Goal: Information Seeking & Learning: Compare options

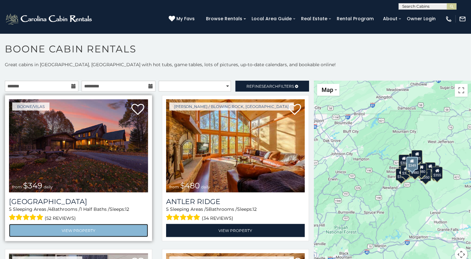
click at [91, 227] on link "View Property" at bounding box center [78, 230] width 139 height 13
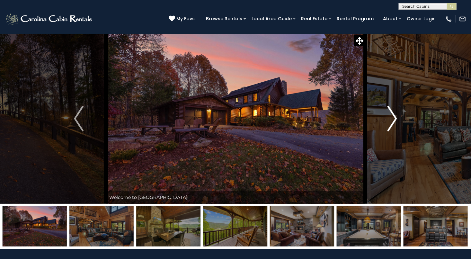
click at [393, 117] on img "Next" at bounding box center [392, 119] width 10 height 26
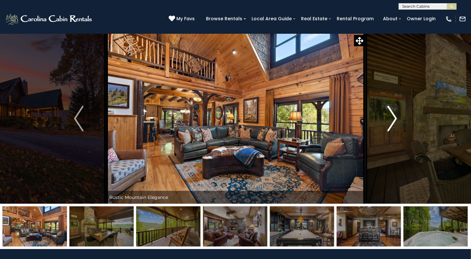
click at [393, 116] on img "Next" at bounding box center [392, 119] width 10 height 26
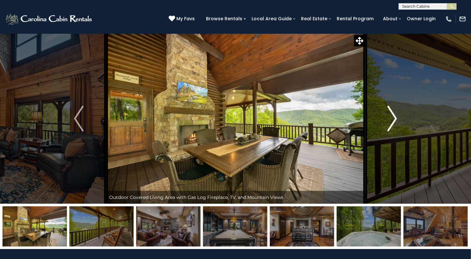
click at [393, 116] on img "Next" at bounding box center [392, 119] width 10 height 26
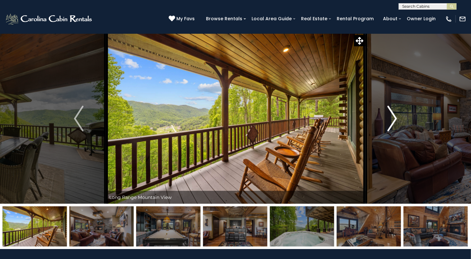
click at [393, 116] on img "Next" at bounding box center [392, 119] width 10 height 26
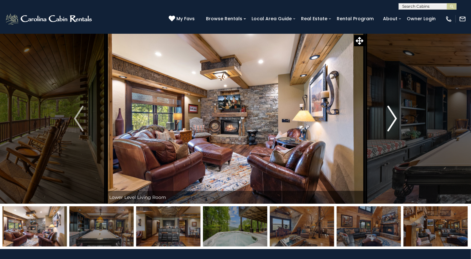
click at [393, 116] on img "Next" at bounding box center [392, 119] width 10 height 26
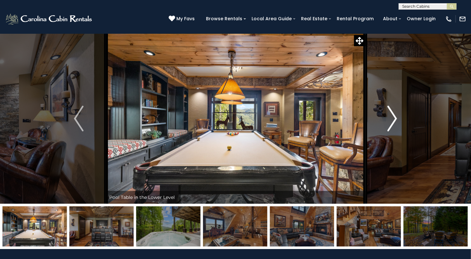
click at [393, 116] on img "Next" at bounding box center [392, 119] width 10 height 26
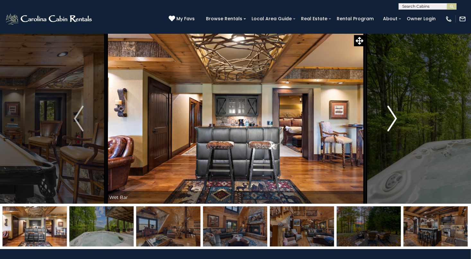
click at [393, 116] on img "Next" at bounding box center [392, 119] width 10 height 26
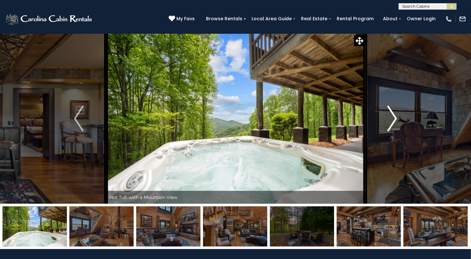
click at [392, 119] on img "Next" at bounding box center [392, 119] width 10 height 26
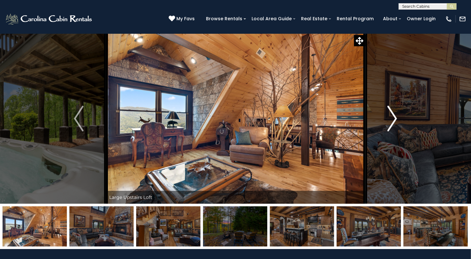
click at [392, 119] on img "Next" at bounding box center [392, 119] width 10 height 26
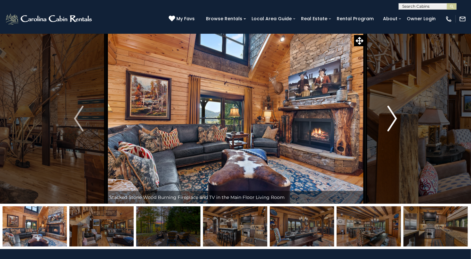
click at [392, 119] on img "Next" at bounding box center [392, 119] width 10 height 26
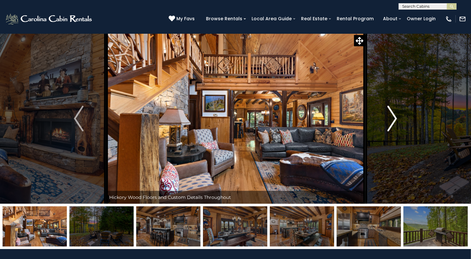
click at [393, 119] on img "Next" at bounding box center [392, 119] width 10 height 26
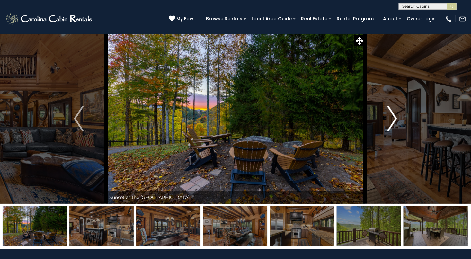
click at [393, 119] on img "Next" at bounding box center [392, 119] width 10 height 26
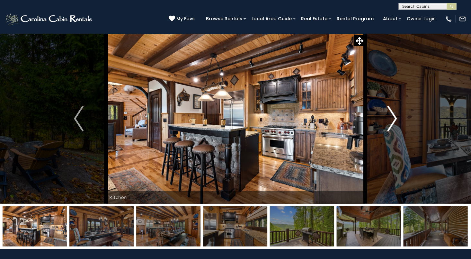
click at [393, 119] on img "Next" at bounding box center [392, 119] width 10 height 26
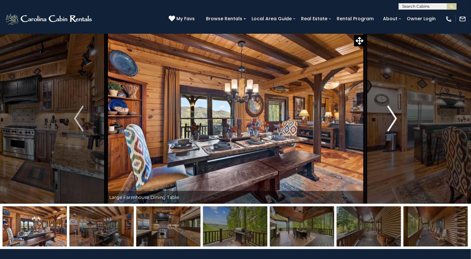
click at [393, 119] on img "Next" at bounding box center [392, 119] width 10 height 26
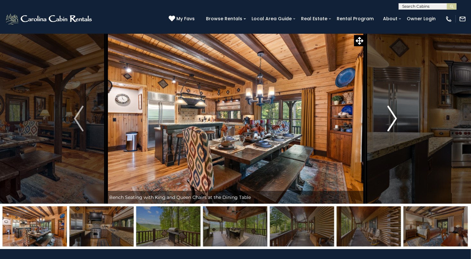
click at [393, 119] on img "Next" at bounding box center [392, 119] width 10 height 26
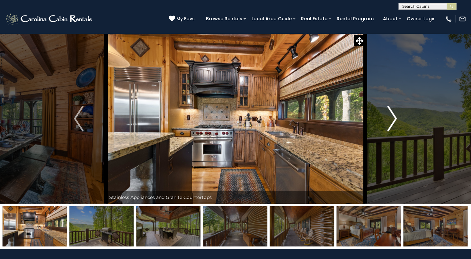
click at [393, 119] on img "Next" at bounding box center [392, 119] width 10 height 26
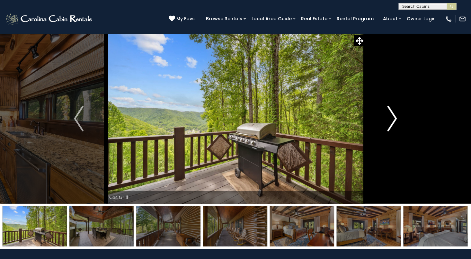
click at [393, 119] on img "Next" at bounding box center [392, 119] width 10 height 26
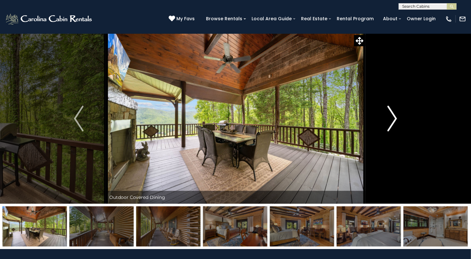
click at [393, 119] on img "Next" at bounding box center [392, 119] width 10 height 26
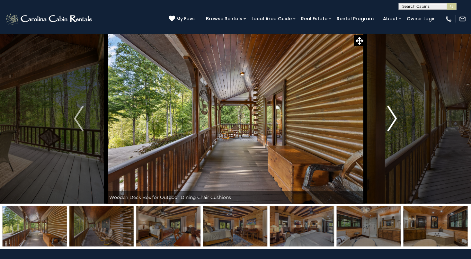
click at [393, 119] on img "Next" at bounding box center [392, 119] width 10 height 26
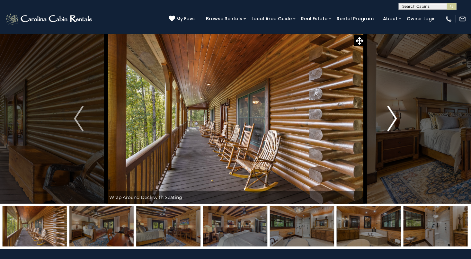
click at [393, 119] on img "Next" at bounding box center [392, 119] width 10 height 26
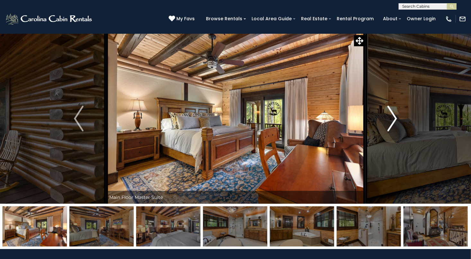
click at [393, 119] on img "Next" at bounding box center [392, 119] width 10 height 26
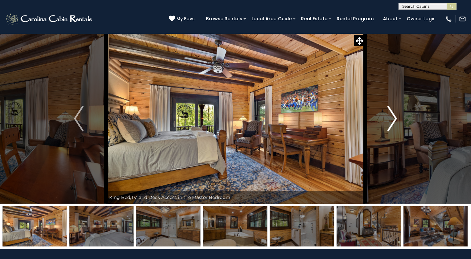
click at [393, 119] on img "Next" at bounding box center [392, 119] width 10 height 26
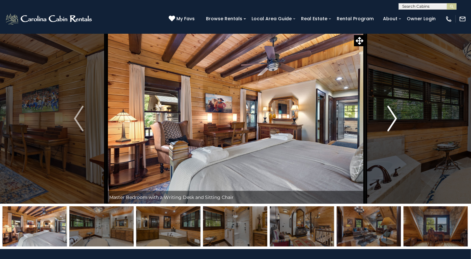
click at [393, 119] on img "Next" at bounding box center [392, 119] width 10 height 26
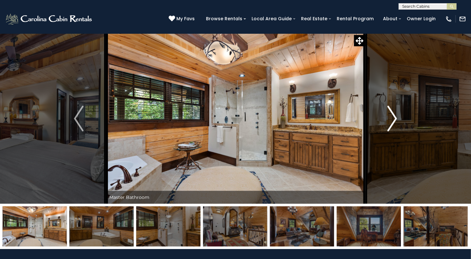
click at [393, 119] on img "Next" at bounding box center [392, 119] width 10 height 26
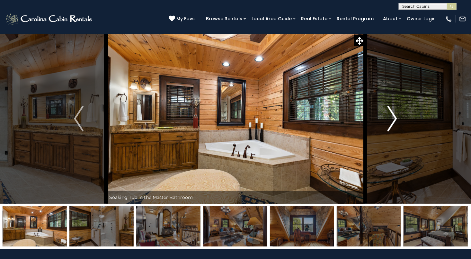
click at [393, 119] on img "Next" at bounding box center [392, 119] width 10 height 26
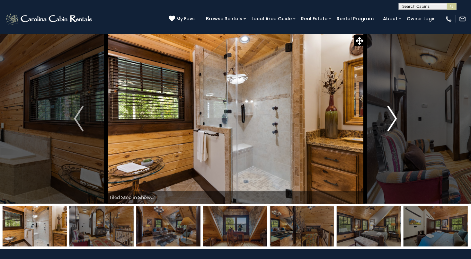
click at [393, 119] on img "Next" at bounding box center [392, 119] width 10 height 26
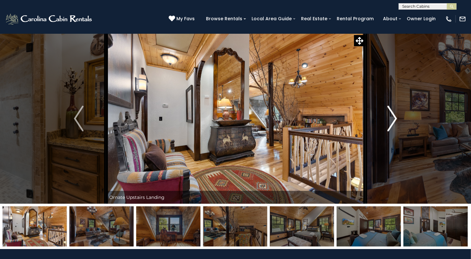
click at [393, 119] on img "Next" at bounding box center [392, 119] width 10 height 26
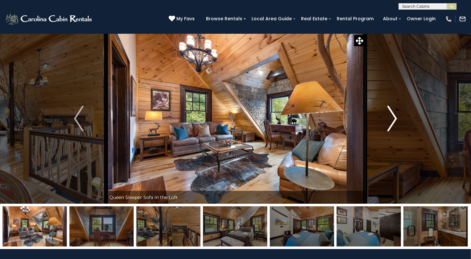
click at [393, 119] on img "Next" at bounding box center [392, 119] width 10 height 26
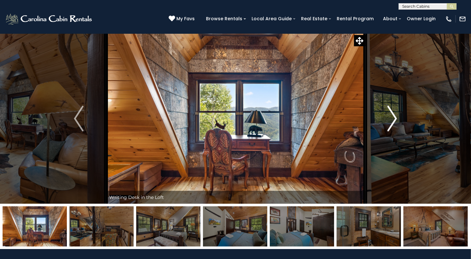
click at [393, 119] on img "Next" at bounding box center [392, 119] width 10 height 26
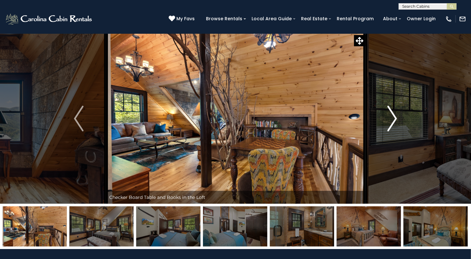
click at [393, 119] on img "Next" at bounding box center [392, 119] width 10 height 26
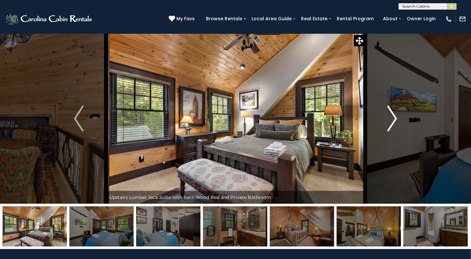
click at [393, 119] on img "Next" at bounding box center [392, 119] width 10 height 26
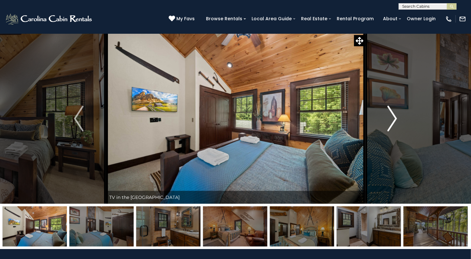
click at [393, 119] on img "Next" at bounding box center [392, 119] width 10 height 26
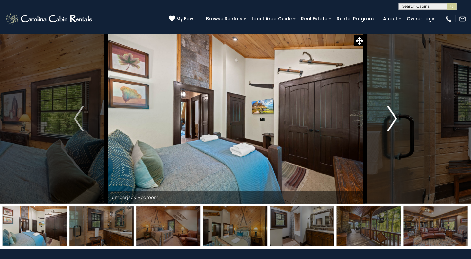
click at [393, 119] on img "Next" at bounding box center [392, 119] width 10 height 26
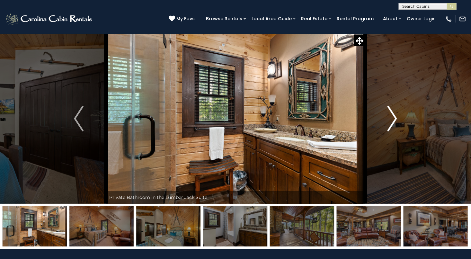
click at [393, 119] on img "Next" at bounding box center [392, 119] width 10 height 26
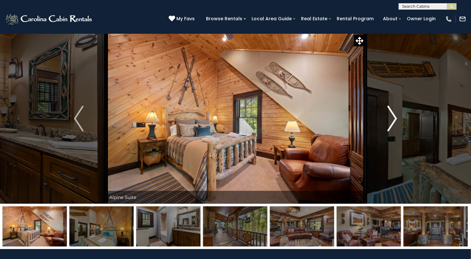
click at [393, 119] on img "Next" at bounding box center [392, 119] width 10 height 26
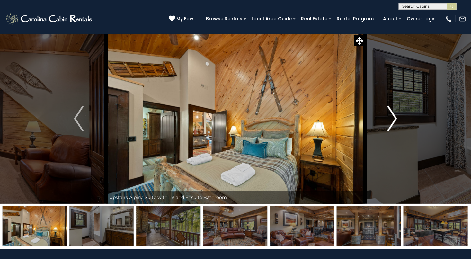
click at [393, 119] on img "Next" at bounding box center [392, 119] width 10 height 26
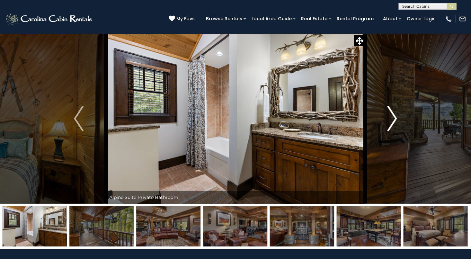
click at [393, 119] on img "Next" at bounding box center [392, 119] width 10 height 26
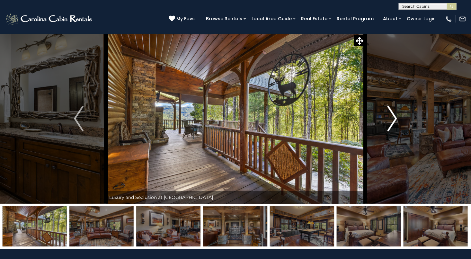
click at [393, 119] on img "Next" at bounding box center [392, 119] width 10 height 26
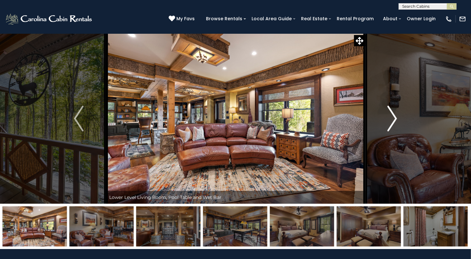
click at [393, 118] on img "Next" at bounding box center [392, 119] width 10 height 26
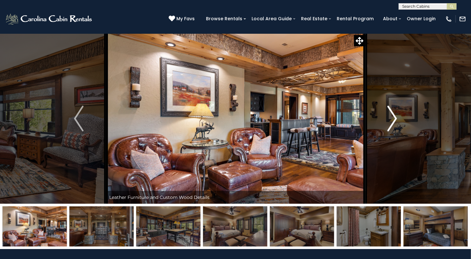
click at [393, 118] on img "Next" at bounding box center [392, 119] width 10 height 26
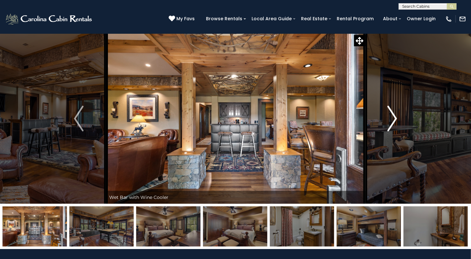
click at [393, 118] on img "Next" at bounding box center [392, 119] width 10 height 26
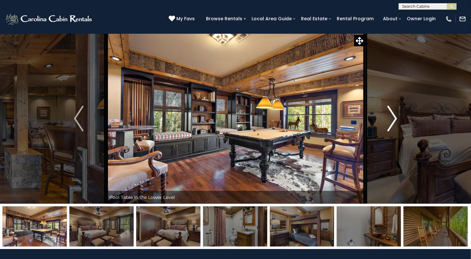
click at [393, 118] on img "Next" at bounding box center [392, 119] width 10 height 26
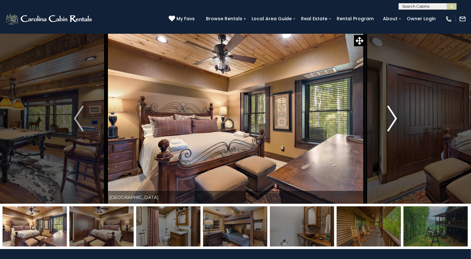
click at [393, 118] on img "Next" at bounding box center [392, 119] width 10 height 26
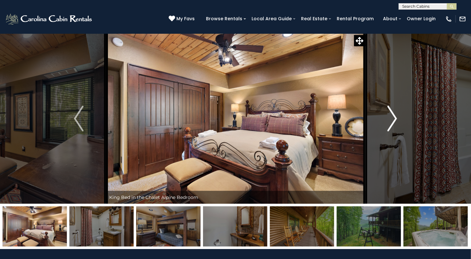
click at [393, 118] on img "Next" at bounding box center [392, 119] width 10 height 26
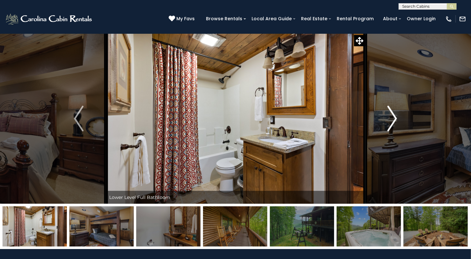
click at [393, 118] on img "Next" at bounding box center [392, 119] width 10 height 26
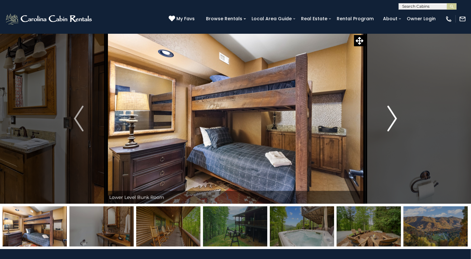
click at [393, 118] on img "Next" at bounding box center [392, 119] width 10 height 26
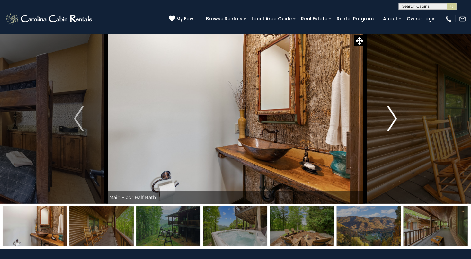
click at [393, 118] on img "Next" at bounding box center [392, 119] width 10 height 26
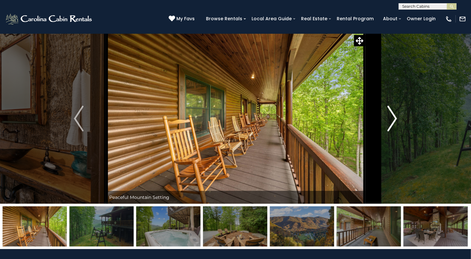
click at [393, 118] on img "Next" at bounding box center [392, 119] width 10 height 26
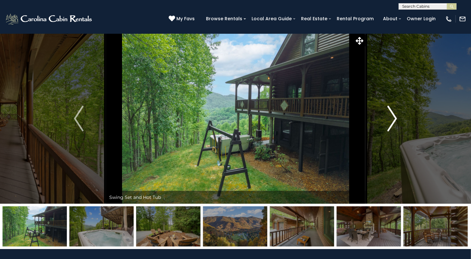
click at [393, 118] on img "Next" at bounding box center [392, 119] width 10 height 26
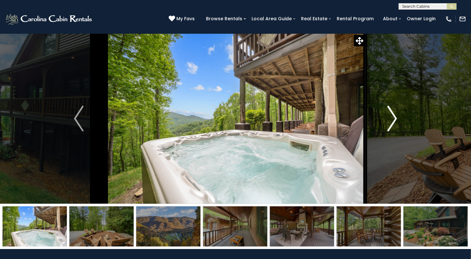
click at [393, 118] on img "Next" at bounding box center [392, 119] width 10 height 26
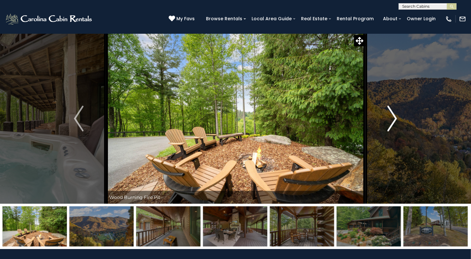
click at [393, 118] on img "Next" at bounding box center [392, 119] width 10 height 26
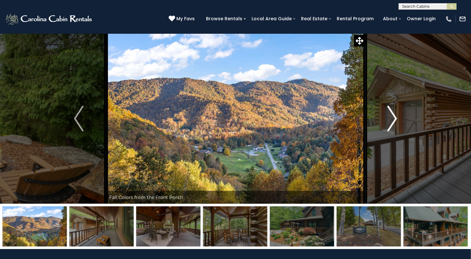
click at [393, 118] on img "Next" at bounding box center [392, 119] width 10 height 26
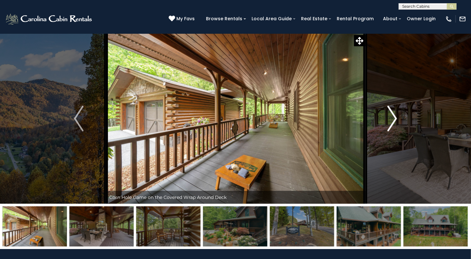
click at [393, 118] on img "Next" at bounding box center [392, 119] width 10 height 26
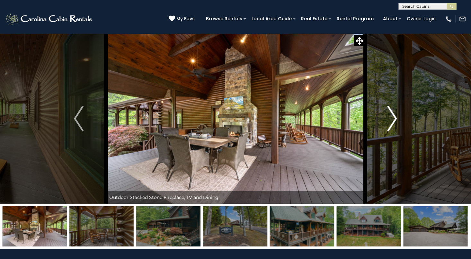
click at [393, 118] on img "Next" at bounding box center [392, 119] width 10 height 26
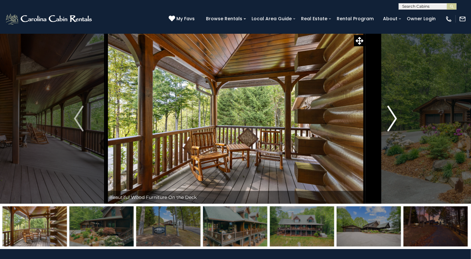
click at [393, 118] on img "Next" at bounding box center [392, 119] width 10 height 26
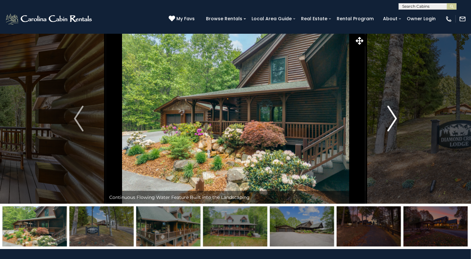
click at [393, 118] on img "Next" at bounding box center [392, 119] width 10 height 26
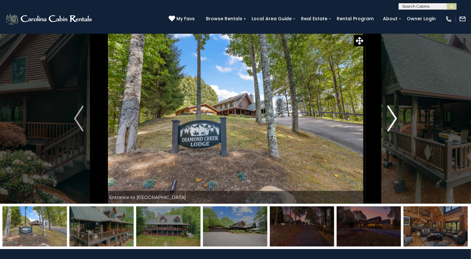
click at [393, 118] on img "Next" at bounding box center [392, 119] width 10 height 26
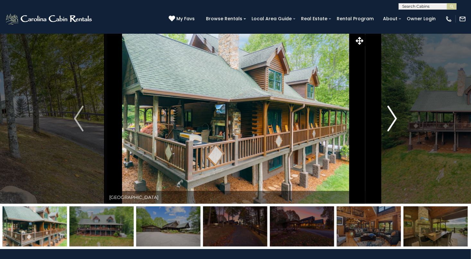
click at [393, 118] on img "Next" at bounding box center [392, 119] width 10 height 26
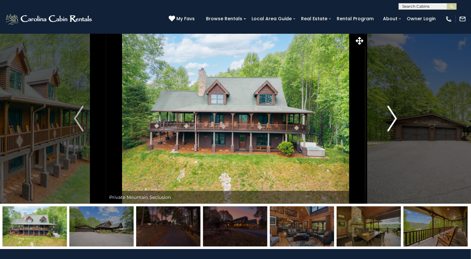
click at [393, 118] on img "Next" at bounding box center [392, 119] width 10 height 26
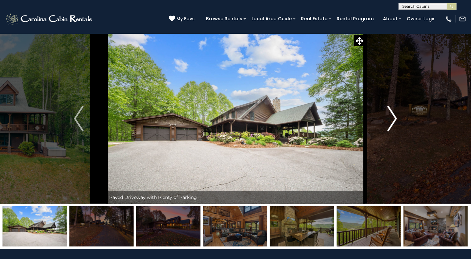
click at [393, 118] on img "Next" at bounding box center [392, 119] width 10 height 26
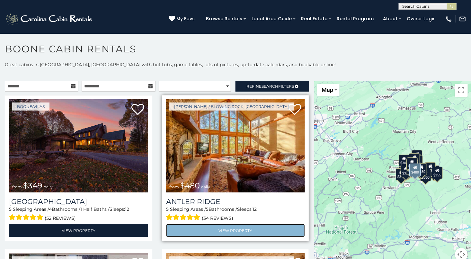
click at [245, 225] on link "View Property" at bounding box center [235, 230] width 139 height 13
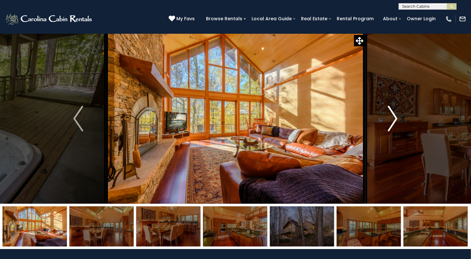
click at [395, 118] on img "Next" at bounding box center [393, 119] width 10 height 26
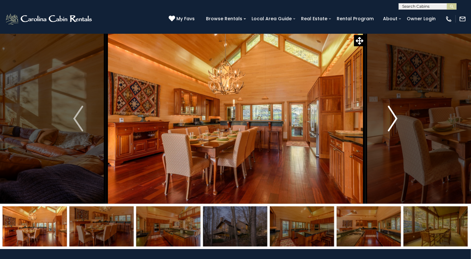
click at [395, 118] on img "Next" at bounding box center [393, 119] width 10 height 26
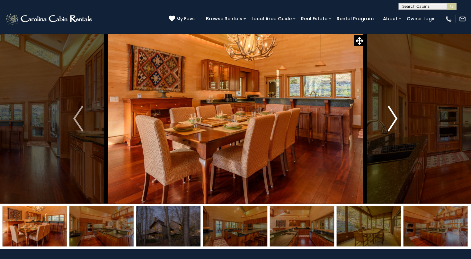
click at [395, 118] on img "Next" at bounding box center [393, 119] width 10 height 26
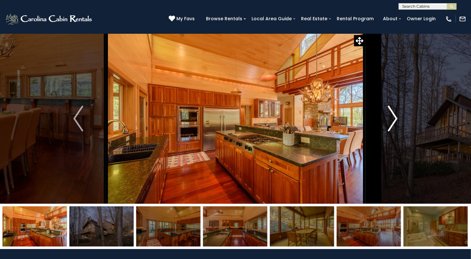
click at [395, 118] on img "Next" at bounding box center [393, 119] width 10 height 26
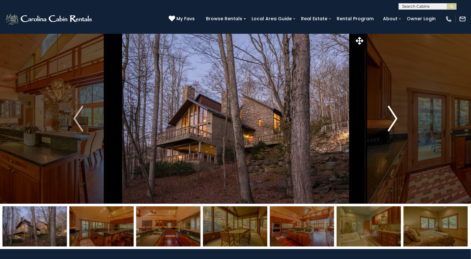
click at [395, 118] on img "Next" at bounding box center [393, 119] width 10 height 26
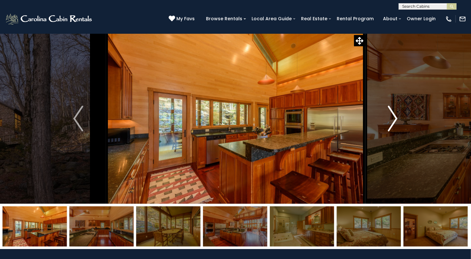
click at [395, 118] on img "Next" at bounding box center [393, 119] width 10 height 26
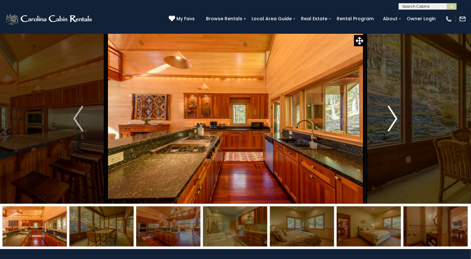
click at [395, 118] on img "Next" at bounding box center [393, 119] width 10 height 26
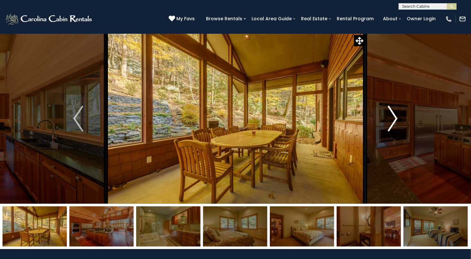
click at [395, 118] on img "Next" at bounding box center [393, 119] width 10 height 26
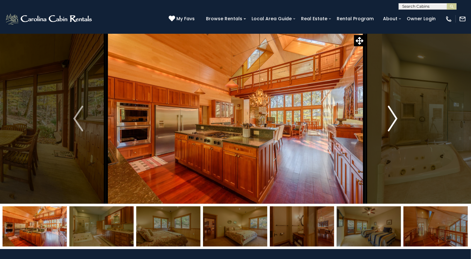
click at [395, 118] on img "Next" at bounding box center [393, 119] width 10 height 26
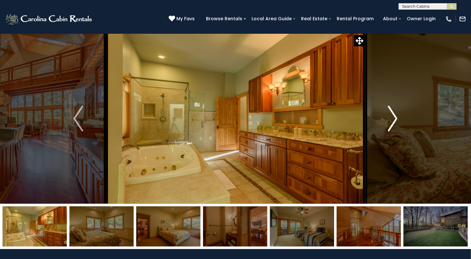
click at [395, 118] on img "Next" at bounding box center [393, 119] width 10 height 26
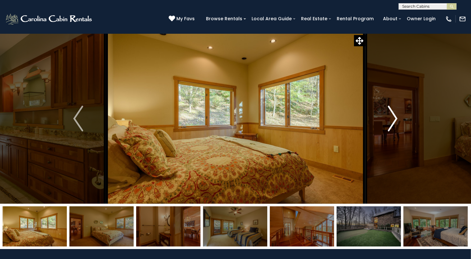
click at [395, 118] on img "Next" at bounding box center [393, 119] width 10 height 26
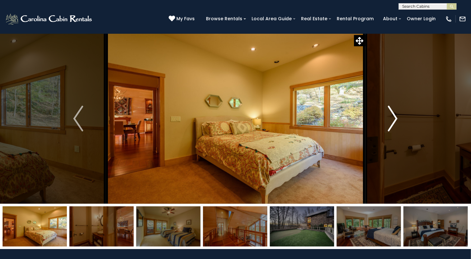
click at [395, 118] on img "Next" at bounding box center [393, 119] width 10 height 26
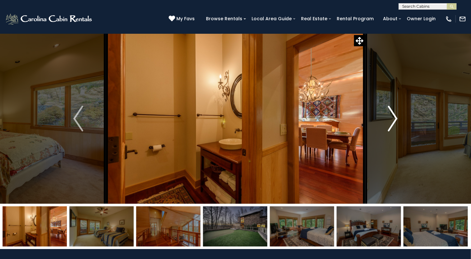
click at [395, 118] on img "Next" at bounding box center [393, 119] width 10 height 26
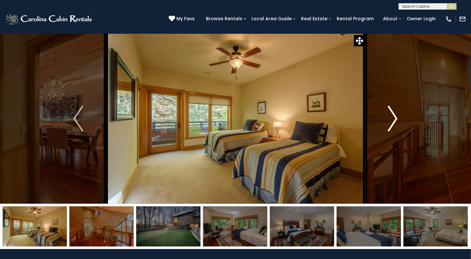
click at [395, 118] on img "Next" at bounding box center [393, 119] width 10 height 26
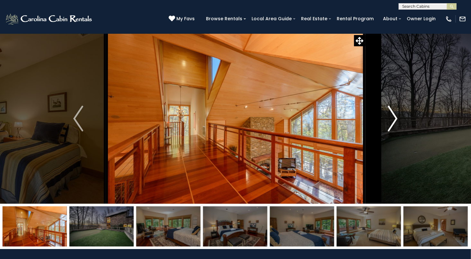
click at [395, 118] on img "Next" at bounding box center [393, 119] width 10 height 26
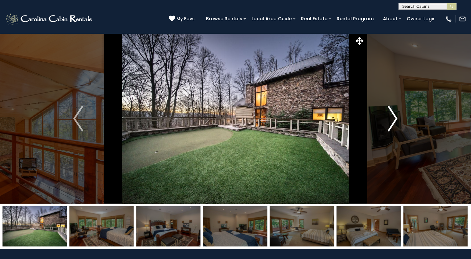
click at [395, 118] on img "Next" at bounding box center [393, 119] width 10 height 26
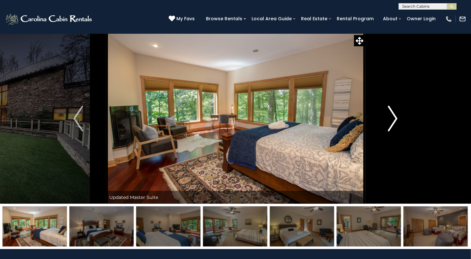
click at [395, 118] on img "Next" at bounding box center [393, 119] width 10 height 26
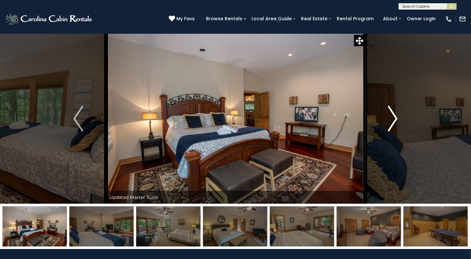
click at [395, 118] on img "Next" at bounding box center [393, 119] width 10 height 26
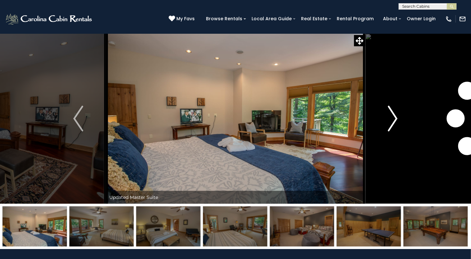
click at [395, 118] on img "Next" at bounding box center [393, 119] width 10 height 26
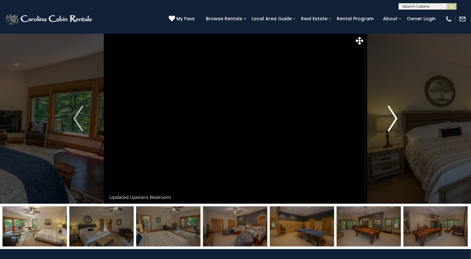
click at [395, 118] on img "Next" at bounding box center [393, 119] width 10 height 26
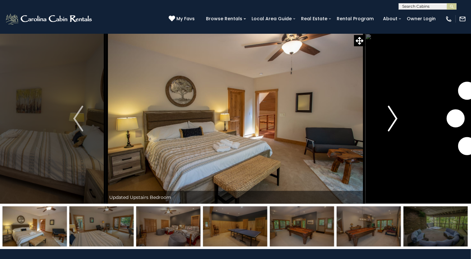
click at [395, 118] on img "Next" at bounding box center [393, 119] width 10 height 26
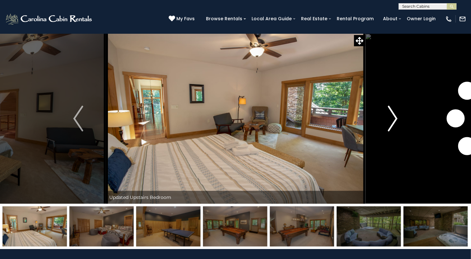
click at [395, 118] on img "Next" at bounding box center [393, 119] width 10 height 26
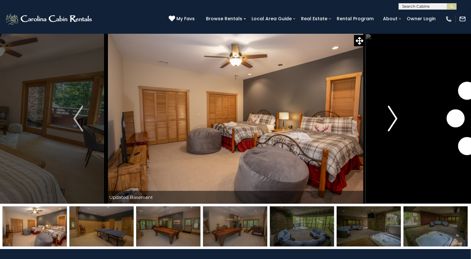
click at [395, 118] on img "Next" at bounding box center [393, 119] width 10 height 26
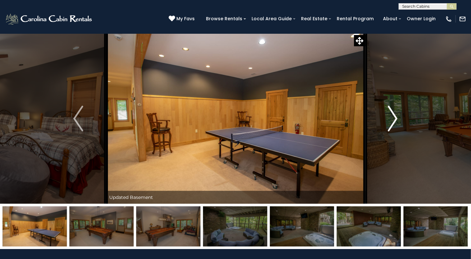
click at [395, 118] on img "Next" at bounding box center [393, 119] width 10 height 26
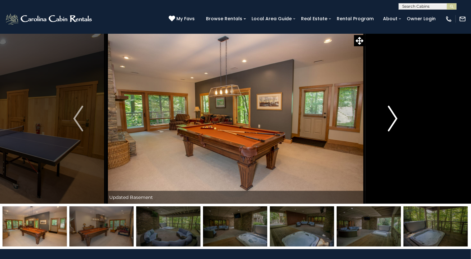
click at [395, 118] on img "Next" at bounding box center [393, 119] width 10 height 26
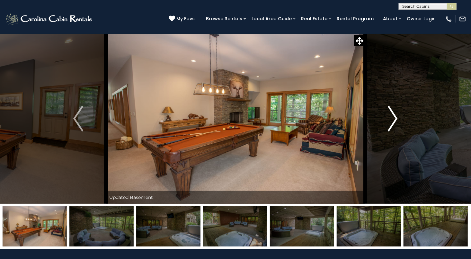
click at [395, 118] on img "Next" at bounding box center [393, 119] width 10 height 26
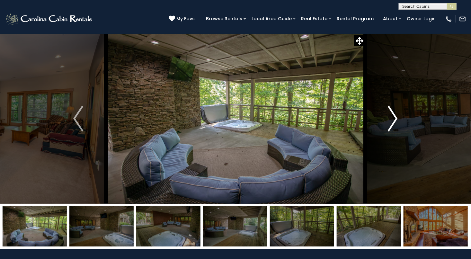
click at [395, 118] on img "Next" at bounding box center [393, 119] width 10 height 26
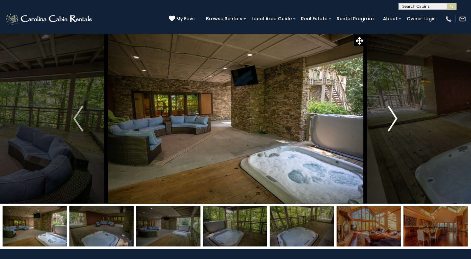
click at [395, 118] on img "Next" at bounding box center [393, 119] width 10 height 26
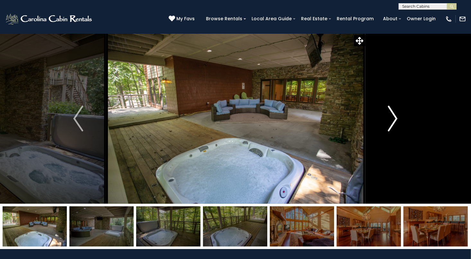
click at [395, 118] on img "Next" at bounding box center [393, 119] width 10 height 26
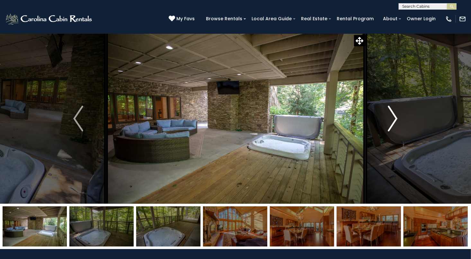
click at [395, 118] on img "Next" at bounding box center [393, 119] width 10 height 26
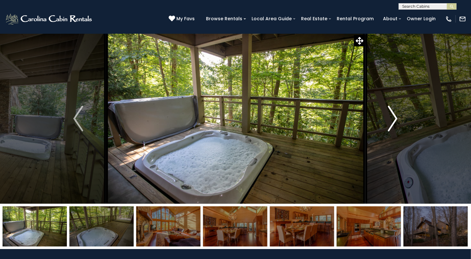
click at [395, 118] on img "Next" at bounding box center [393, 119] width 10 height 26
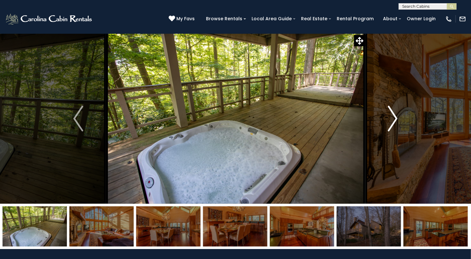
click at [395, 118] on img "Next" at bounding box center [393, 119] width 10 height 26
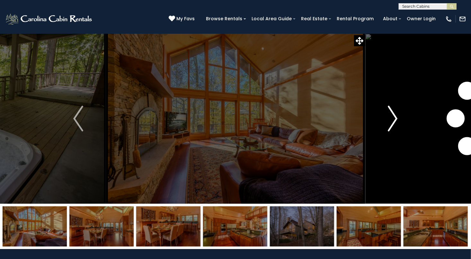
click at [395, 118] on img "Next" at bounding box center [393, 119] width 10 height 26
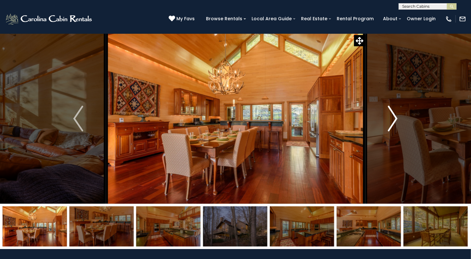
click at [395, 118] on img "Next" at bounding box center [393, 119] width 10 height 26
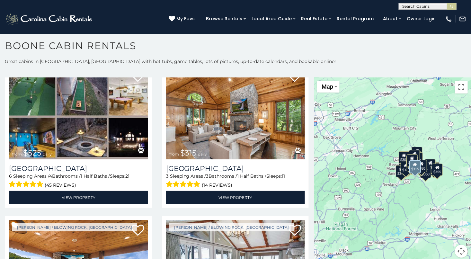
scroll to position [167, 0]
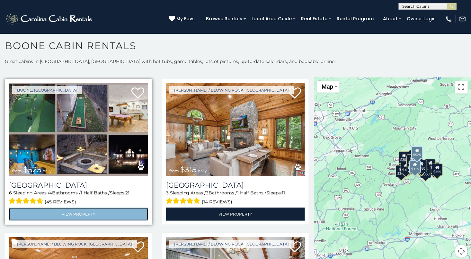
click at [97, 207] on link "View Property" at bounding box center [78, 213] width 139 height 13
click at [93, 207] on link "View Property" at bounding box center [78, 213] width 139 height 13
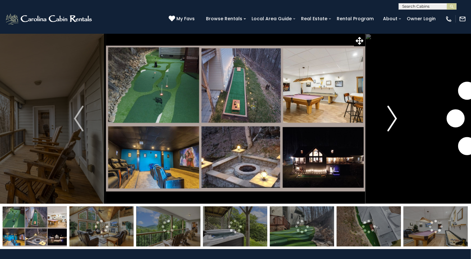
click at [393, 116] on img "Next" at bounding box center [392, 119] width 10 height 26
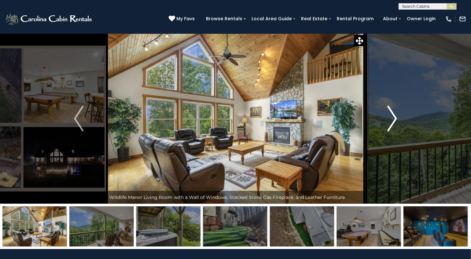
click at [393, 116] on img "Next" at bounding box center [392, 119] width 10 height 26
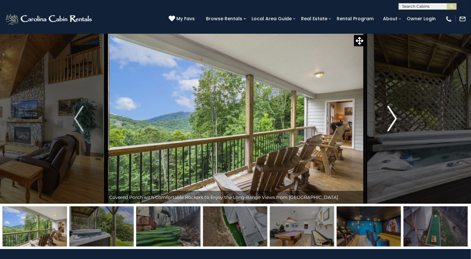
click at [393, 116] on img "Next" at bounding box center [392, 119] width 10 height 26
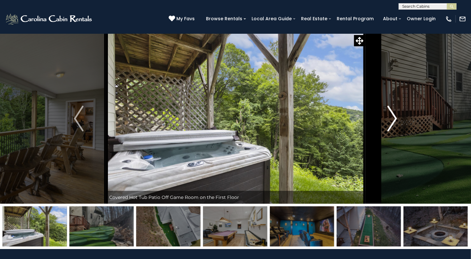
click at [393, 116] on img "Next" at bounding box center [392, 119] width 10 height 26
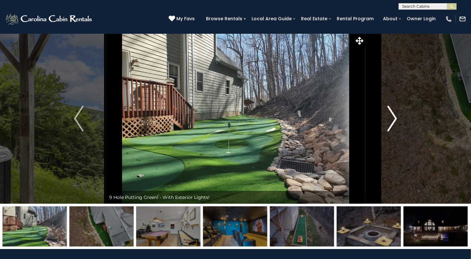
click at [393, 116] on img "Next" at bounding box center [392, 119] width 10 height 26
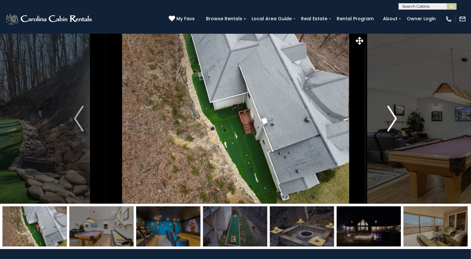
click at [393, 116] on img "Next" at bounding box center [392, 119] width 10 height 26
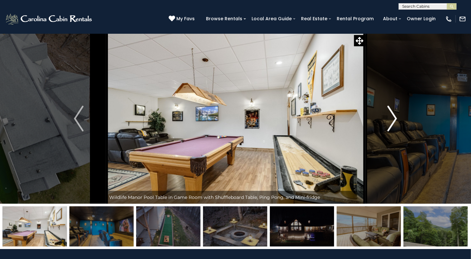
click at [393, 116] on img "Next" at bounding box center [392, 119] width 10 height 26
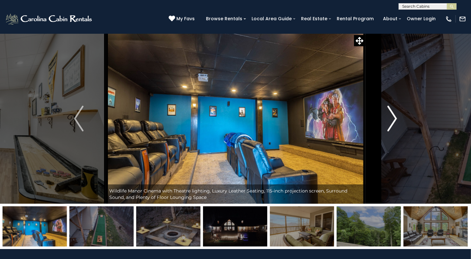
click at [393, 116] on img "Next" at bounding box center [392, 119] width 10 height 26
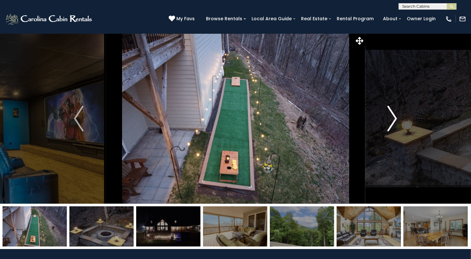
click at [394, 116] on img "Next" at bounding box center [392, 119] width 10 height 26
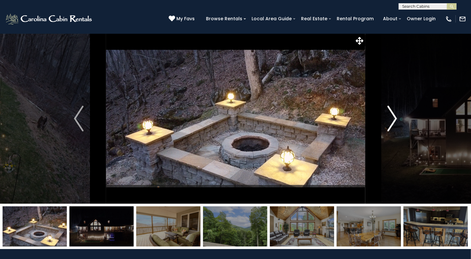
click at [394, 116] on img "Next" at bounding box center [392, 119] width 10 height 26
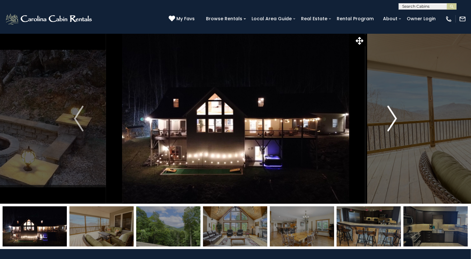
click at [394, 116] on img "Next" at bounding box center [392, 119] width 10 height 26
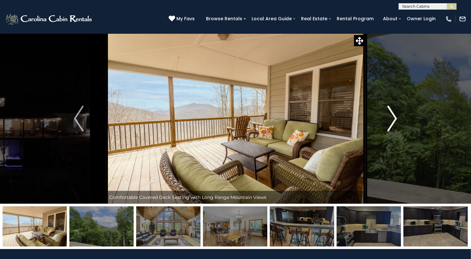
click at [394, 116] on img "Next" at bounding box center [392, 119] width 10 height 26
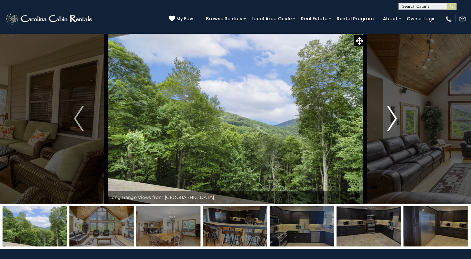
click at [394, 116] on img "Next" at bounding box center [392, 119] width 10 height 26
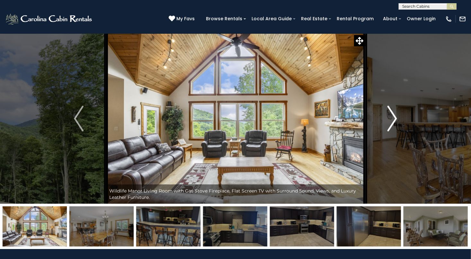
click at [394, 116] on img "Next" at bounding box center [392, 119] width 10 height 26
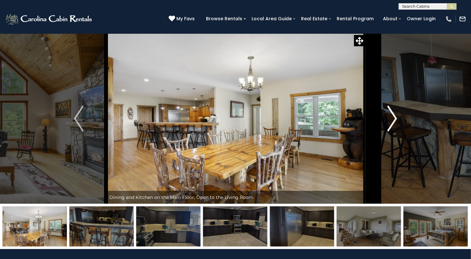
click at [394, 116] on img "Next" at bounding box center [392, 119] width 10 height 26
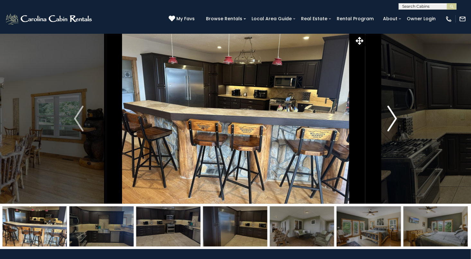
click at [394, 116] on img "Next" at bounding box center [392, 119] width 10 height 26
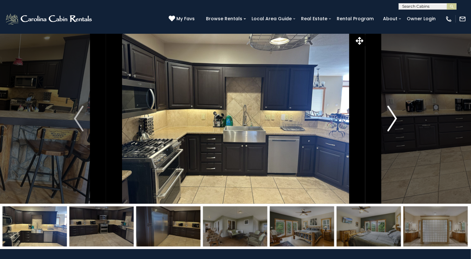
click at [394, 116] on img "Next" at bounding box center [392, 119] width 10 height 26
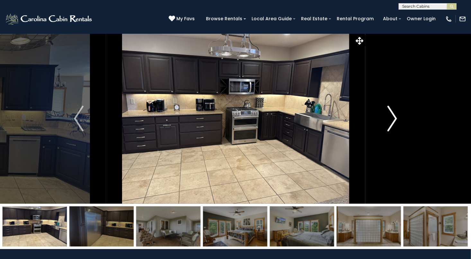
click at [395, 116] on img "Next" at bounding box center [392, 119] width 10 height 26
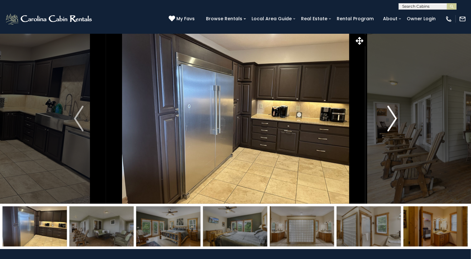
click at [395, 116] on img "Next" at bounding box center [392, 119] width 10 height 26
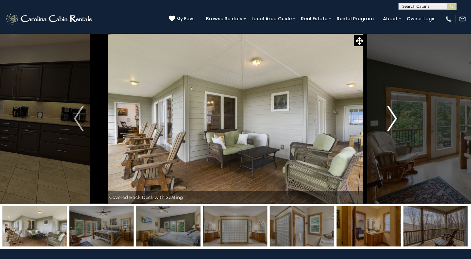
click at [395, 116] on img "Next" at bounding box center [392, 119] width 10 height 26
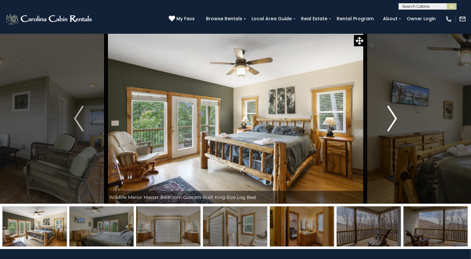
click at [395, 116] on img "Next" at bounding box center [392, 119] width 10 height 26
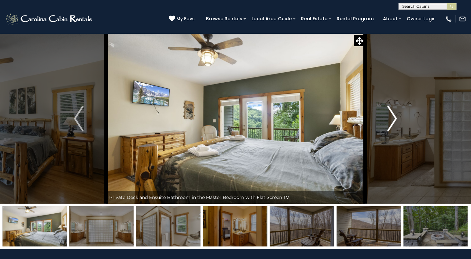
click at [395, 116] on img "Next" at bounding box center [392, 119] width 10 height 26
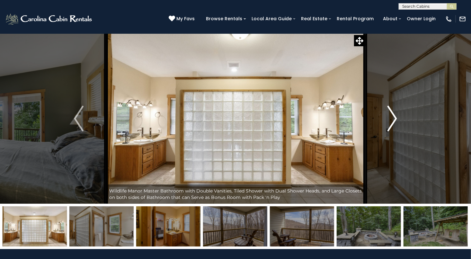
click at [395, 116] on img "Next" at bounding box center [392, 119] width 10 height 26
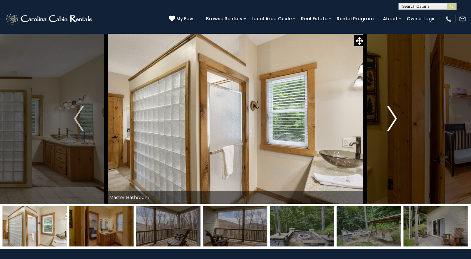
click at [395, 116] on img "Next" at bounding box center [392, 119] width 10 height 26
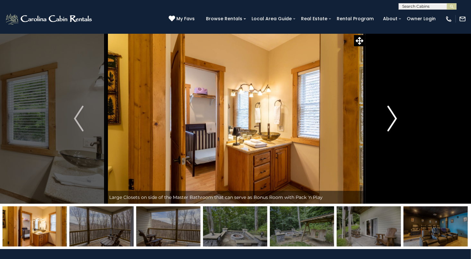
click at [395, 116] on img "Next" at bounding box center [392, 119] width 10 height 26
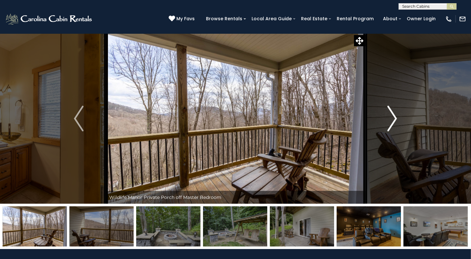
click at [395, 116] on img "Next" at bounding box center [392, 119] width 10 height 26
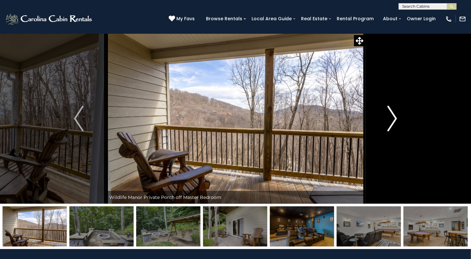
click at [395, 116] on img "Next" at bounding box center [392, 119] width 10 height 26
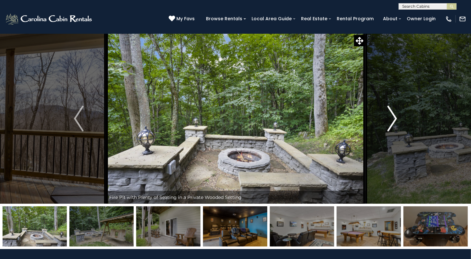
click at [395, 116] on img "Next" at bounding box center [392, 119] width 10 height 26
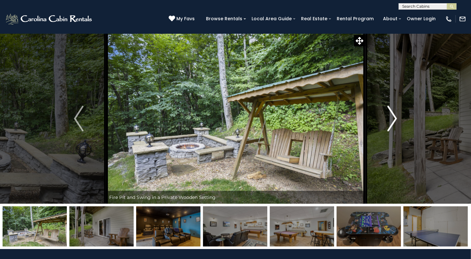
click at [395, 117] on img "Next" at bounding box center [392, 119] width 10 height 26
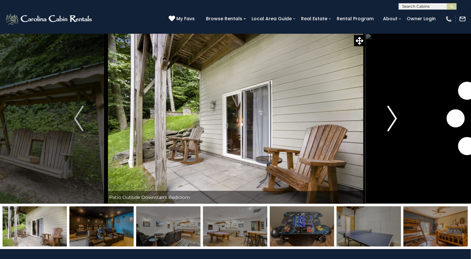
click at [395, 117] on img "Next" at bounding box center [392, 119] width 10 height 26
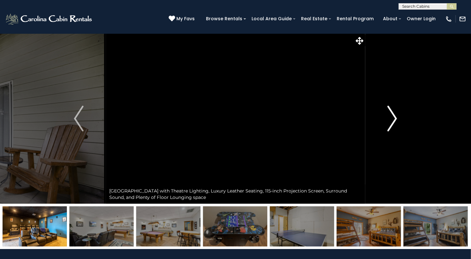
click at [395, 117] on img "Next" at bounding box center [392, 119] width 10 height 26
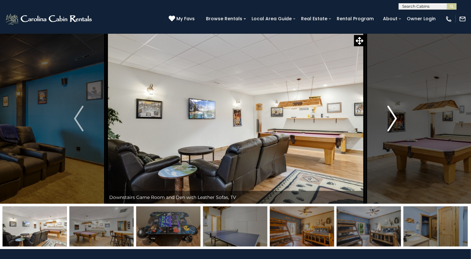
click at [395, 117] on img "Next" at bounding box center [392, 119] width 10 height 26
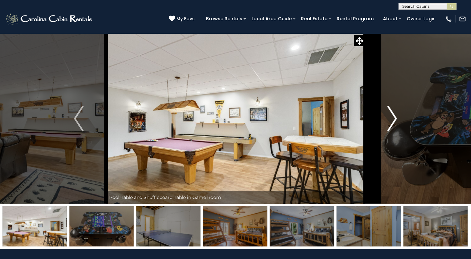
click at [395, 117] on img "Next" at bounding box center [392, 119] width 10 height 26
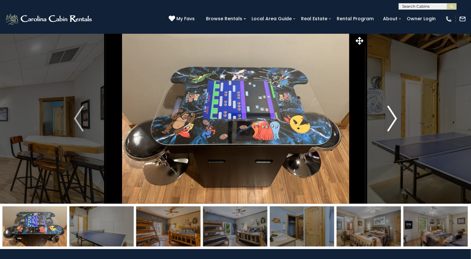
click at [395, 117] on img "Next" at bounding box center [392, 119] width 10 height 26
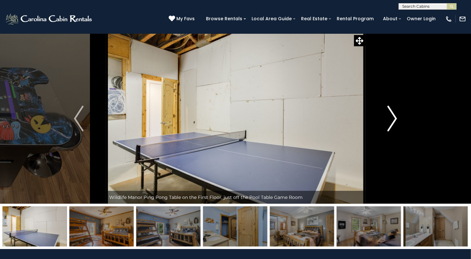
click at [395, 117] on img "Next" at bounding box center [392, 119] width 10 height 26
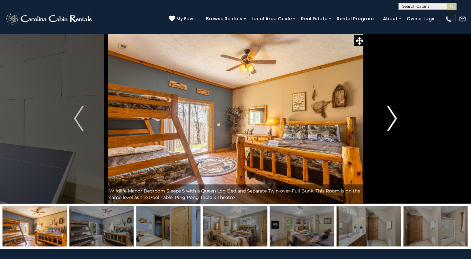
click at [395, 117] on img "Next" at bounding box center [392, 119] width 10 height 26
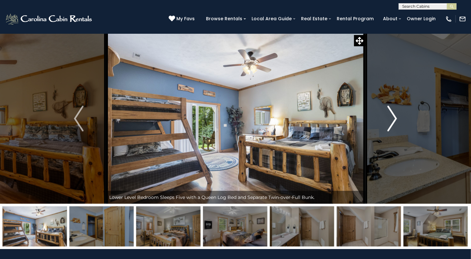
click at [395, 117] on img "Next" at bounding box center [392, 119] width 10 height 26
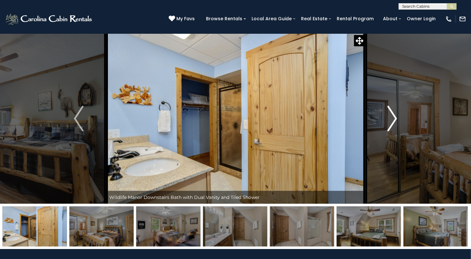
click at [395, 117] on img "Next" at bounding box center [392, 119] width 10 height 26
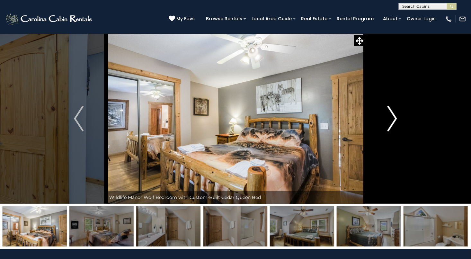
click at [395, 117] on img "Next" at bounding box center [392, 119] width 10 height 26
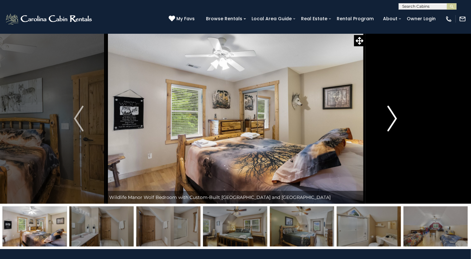
click at [395, 117] on img "Next" at bounding box center [392, 119] width 10 height 26
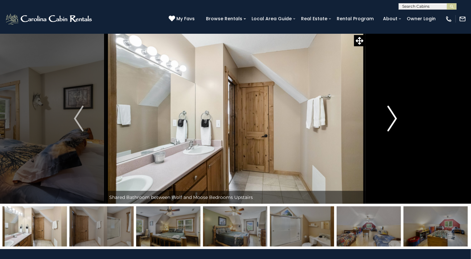
click at [395, 117] on img "Next" at bounding box center [392, 119] width 10 height 26
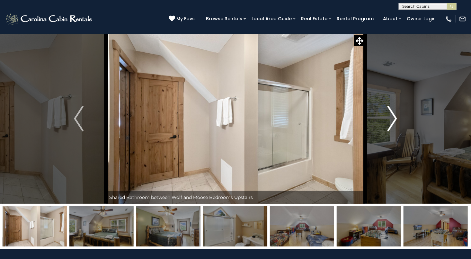
click at [395, 117] on img "Next" at bounding box center [392, 119] width 10 height 26
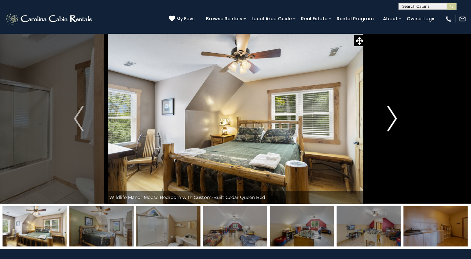
click at [395, 117] on img "Next" at bounding box center [392, 119] width 10 height 26
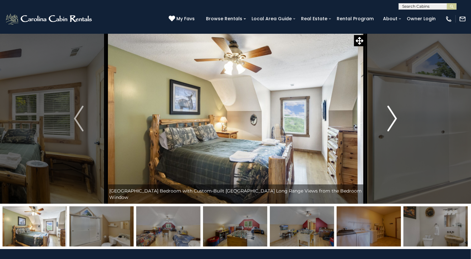
click at [395, 117] on img "Next" at bounding box center [392, 119] width 10 height 26
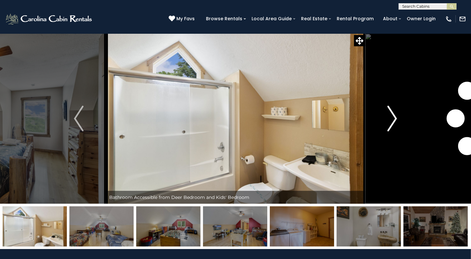
click at [395, 117] on img "Next" at bounding box center [392, 119] width 10 height 26
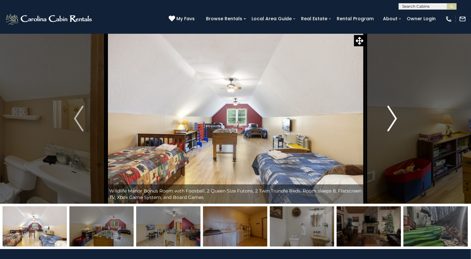
click at [395, 117] on img "Next" at bounding box center [392, 119] width 10 height 26
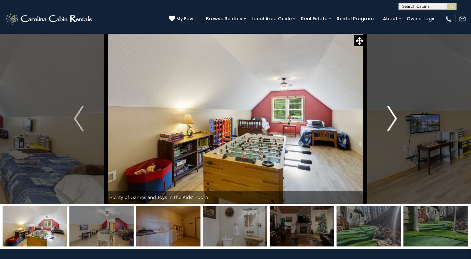
click at [395, 117] on img "Next" at bounding box center [392, 119] width 10 height 26
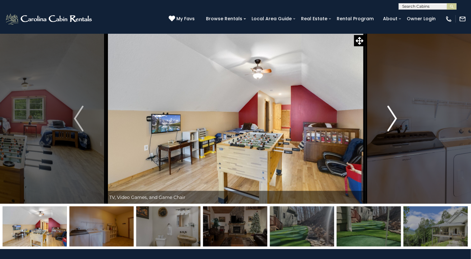
click at [395, 117] on img "Next" at bounding box center [392, 119] width 10 height 26
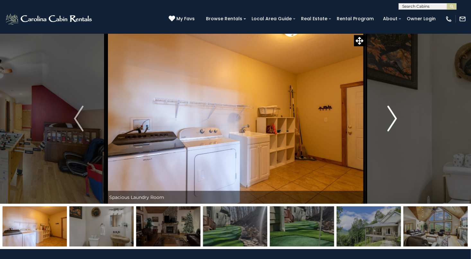
click at [395, 117] on img "Next" at bounding box center [392, 119] width 10 height 26
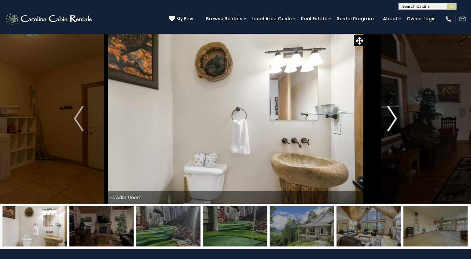
click at [395, 117] on img "Next" at bounding box center [392, 119] width 10 height 26
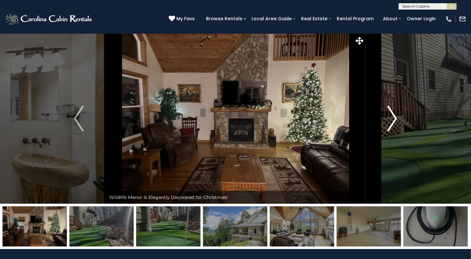
click at [395, 117] on img "Next" at bounding box center [392, 119] width 10 height 26
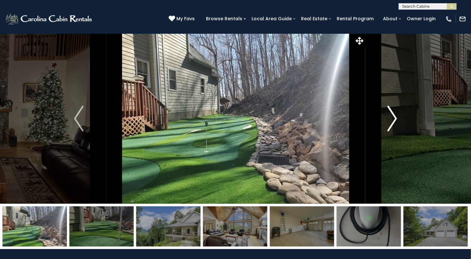
click at [395, 117] on img "Next" at bounding box center [392, 119] width 10 height 26
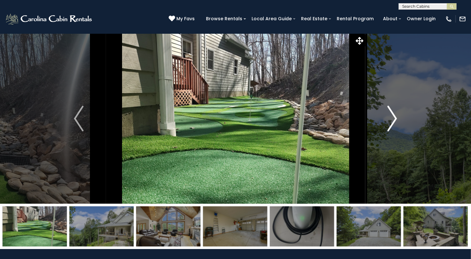
click at [395, 117] on img "Next" at bounding box center [392, 119] width 10 height 26
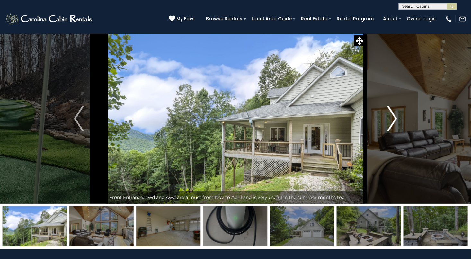
click at [395, 117] on img "Next" at bounding box center [392, 119] width 10 height 26
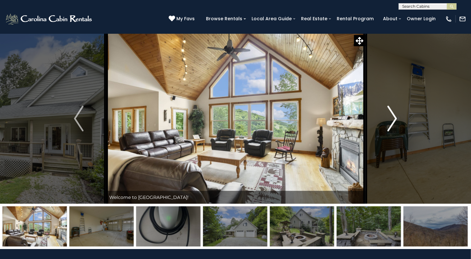
click at [395, 117] on img "Next" at bounding box center [392, 119] width 10 height 26
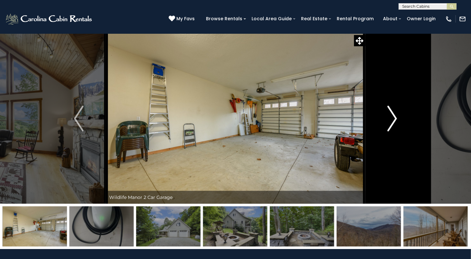
click at [395, 117] on img "Next" at bounding box center [392, 119] width 10 height 26
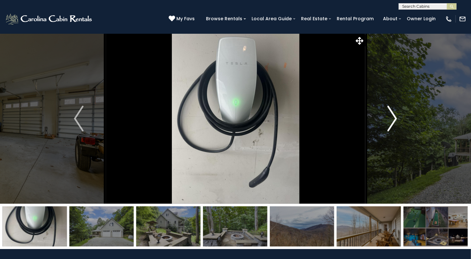
click at [395, 117] on img "Next" at bounding box center [392, 119] width 10 height 26
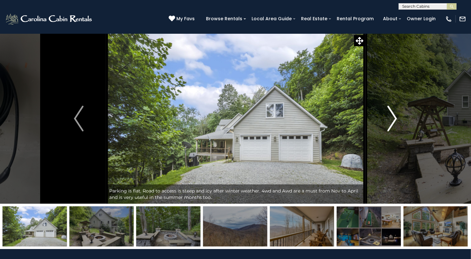
click at [395, 117] on img "Next" at bounding box center [392, 119] width 10 height 26
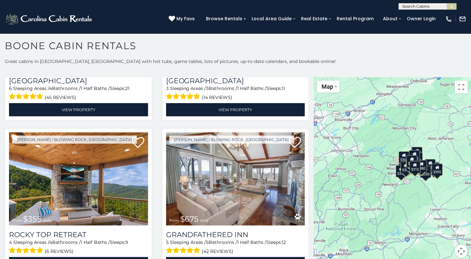
scroll to position [292, 0]
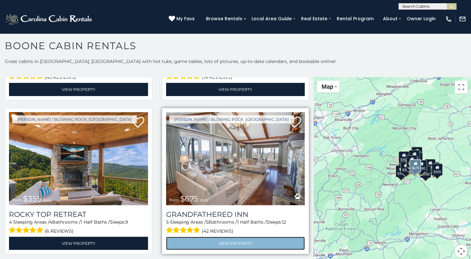
click at [208, 237] on link "View Property" at bounding box center [235, 243] width 139 height 13
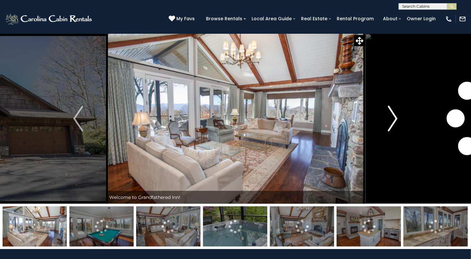
click at [394, 118] on img "Next" at bounding box center [393, 119] width 10 height 26
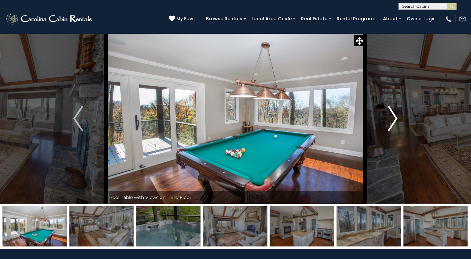
click at [394, 118] on img "Next" at bounding box center [393, 119] width 10 height 26
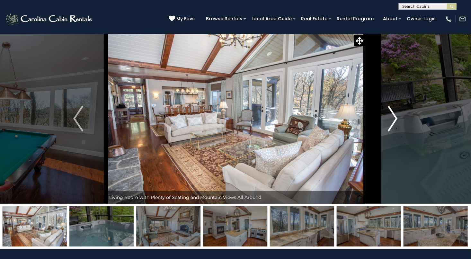
click at [394, 118] on img "Next" at bounding box center [393, 119] width 10 height 26
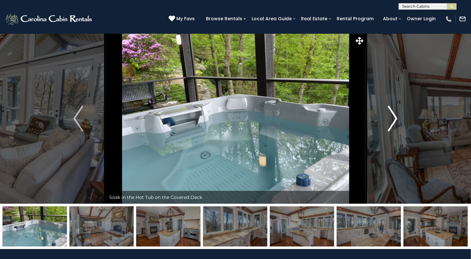
click at [394, 118] on img "Next" at bounding box center [393, 119] width 10 height 26
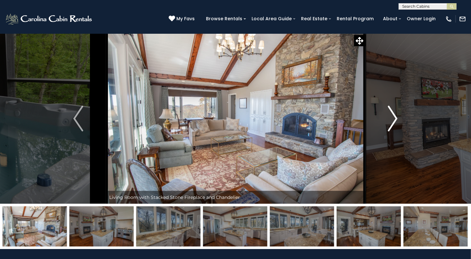
click at [394, 118] on img "Next" at bounding box center [393, 119] width 10 height 26
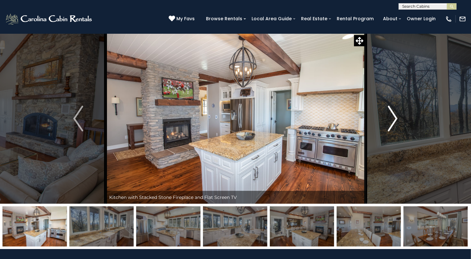
click at [394, 118] on img "Next" at bounding box center [393, 119] width 10 height 26
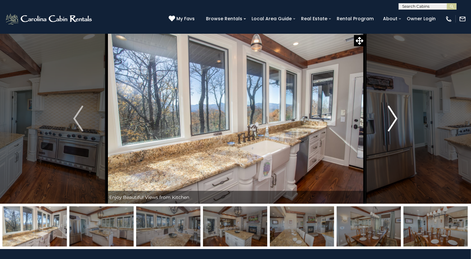
click at [395, 118] on img "Next" at bounding box center [393, 119] width 10 height 26
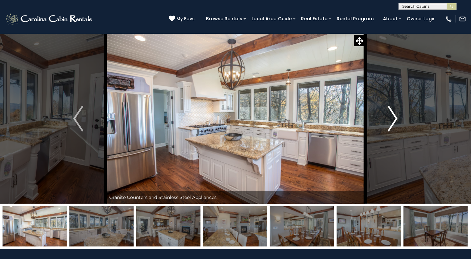
click at [395, 118] on img "Next" at bounding box center [393, 119] width 10 height 26
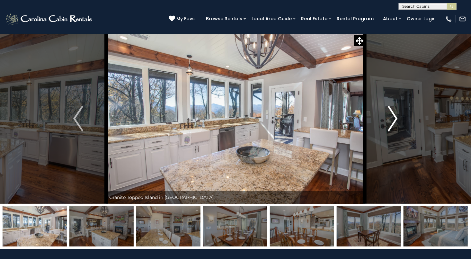
click at [395, 118] on img "Next" at bounding box center [393, 119] width 10 height 26
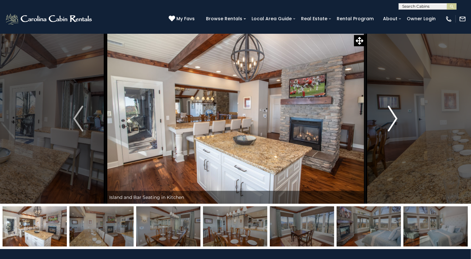
click at [395, 118] on img "Next" at bounding box center [393, 119] width 10 height 26
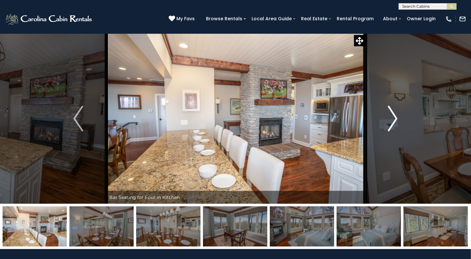
click at [395, 118] on img "Next" at bounding box center [393, 119] width 10 height 26
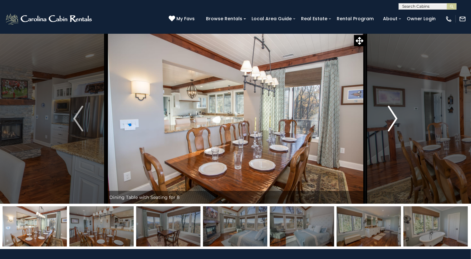
click at [395, 118] on img "Next" at bounding box center [393, 119] width 10 height 26
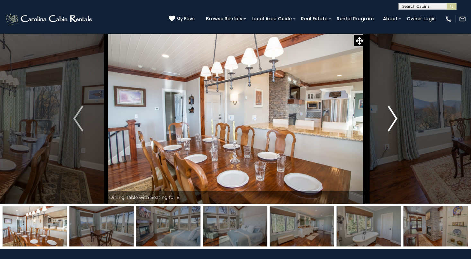
click at [395, 118] on img "Next" at bounding box center [393, 119] width 10 height 26
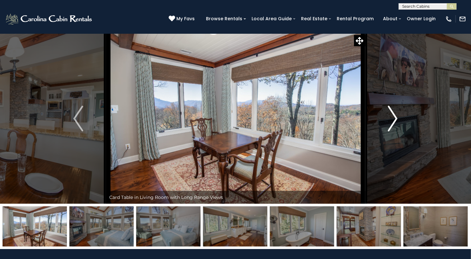
click at [395, 118] on img "Next" at bounding box center [393, 119] width 10 height 26
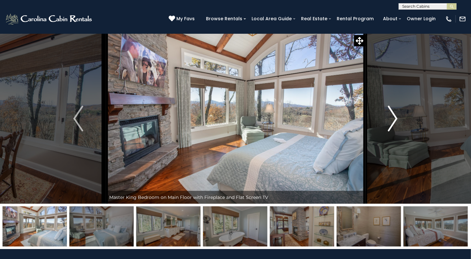
click at [395, 118] on img "Next" at bounding box center [393, 119] width 10 height 26
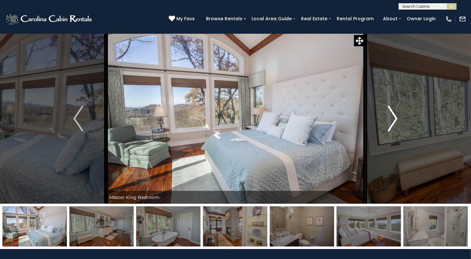
click at [395, 118] on img "Next" at bounding box center [393, 119] width 10 height 26
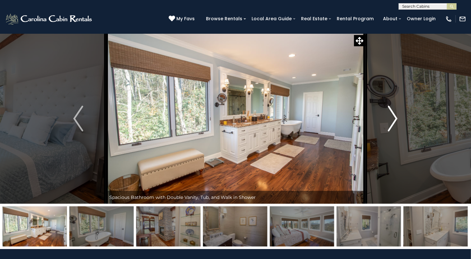
click at [395, 118] on img "Next" at bounding box center [393, 119] width 10 height 26
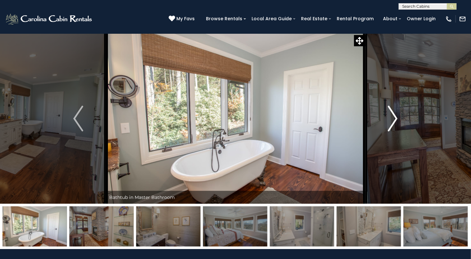
click at [395, 118] on img "Next" at bounding box center [393, 119] width 10 height 26
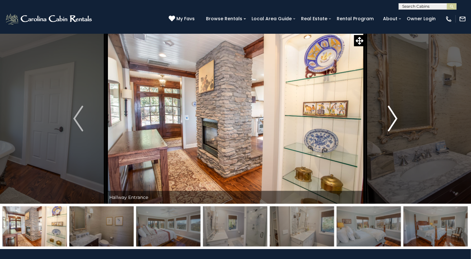
click at [395, 118] on img "Next" at bounding box center [393, 119] width 10 height 26
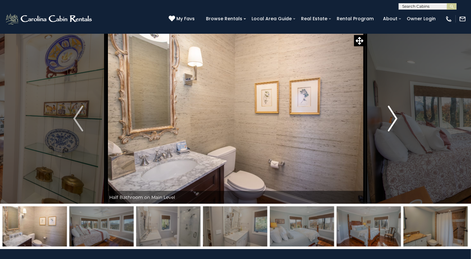
click at [395, 118] on img "Next" at bounding box center [393, 119] width 10 height 26
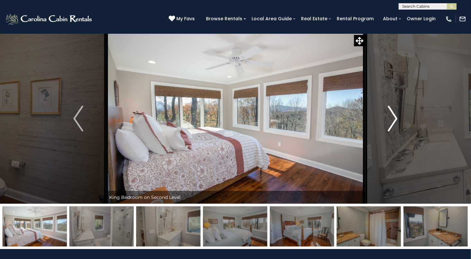
click at [395, 118] on img "Next" at bounding box center [393, 119] width 10 height 26
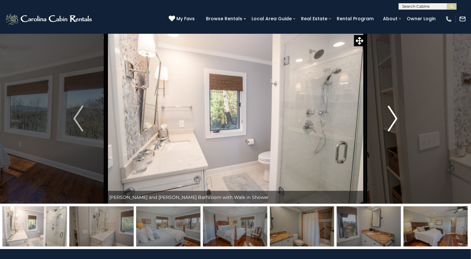
click at [395, 118] on img "Next" at bounding box center [393, 119] width 10 height 26
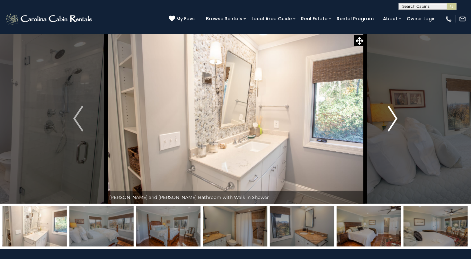
click at [395, 118] on img "Next" at bounding box center [393, 119] width 10 height 26
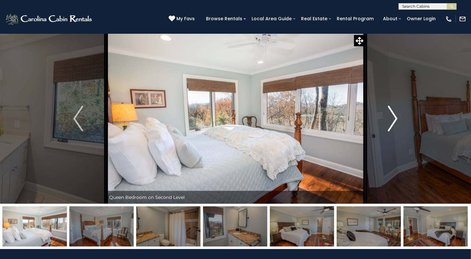
click at [395, 118] on img "Next" at bounding box center [393, 119] width 10 height 26
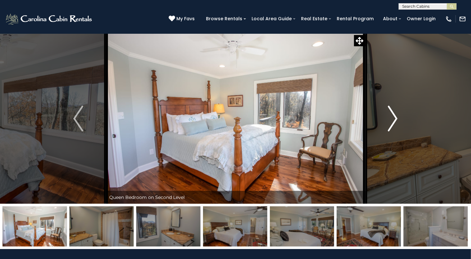
click at [395, 118] on img "Next" at bounding box center [393, 119] width 10 height 26
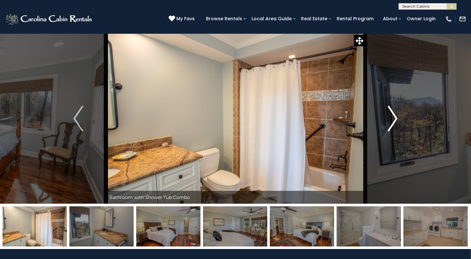
click at [395, 118] on img "Next" at bounding box center [393, 119] width 10 height 26
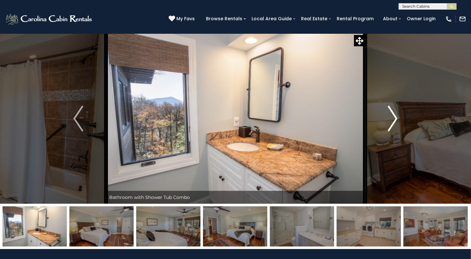
click at [395, 118] on img "Next" at bounding box center [393, 119] width 10 height 26
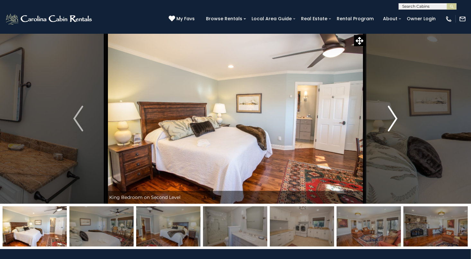
click at [395, 118] on img "Next" at bounding box center [393, 119] width 10 height 26
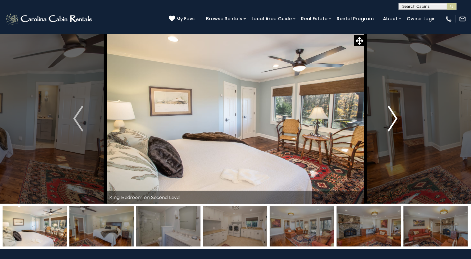
click at [395, 118] on img "Next" at bounding box center [393, 119] width 10 height 26
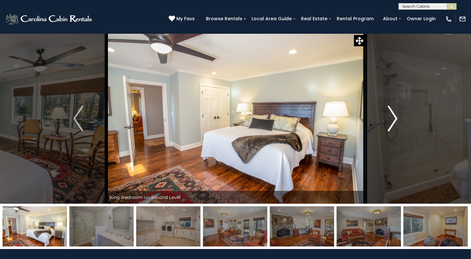
click at [395, 118] on img "Next" at bounding box center [393, 119] width 10 height 26
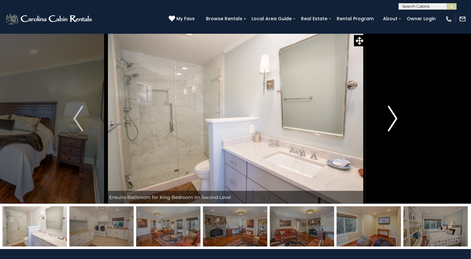
click at [395, 118] on img "Next" at bounding box center [393, 119] width 10 height 26
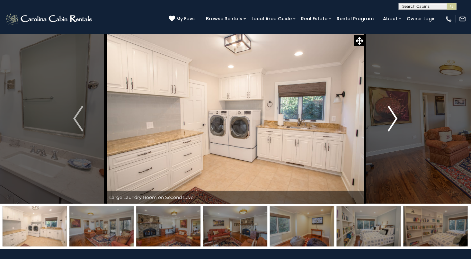
click at [395, 118] on img "Next" at bounding box center [393, 119] width 10 height 26
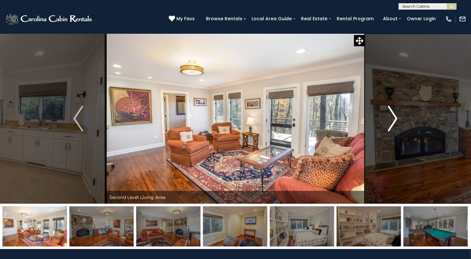
click at [395, 118] on img "Next" at bounding box center [393, 119] width 10 height 26
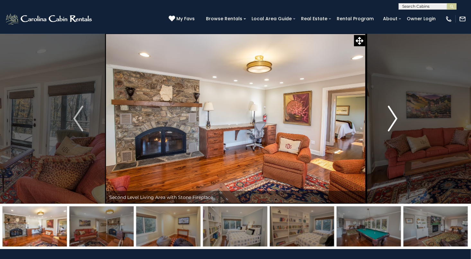
click at [395, 118] on img "Next" at bounding box center [393, 119] width 10 height 26
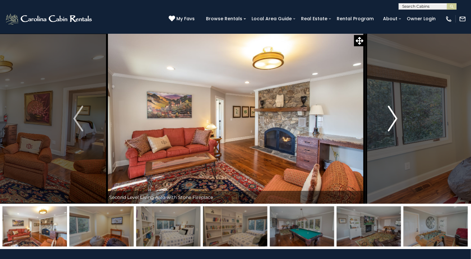
click at [395, 118] on img "Next" at bounding box center [393, 119] width 10 height 26
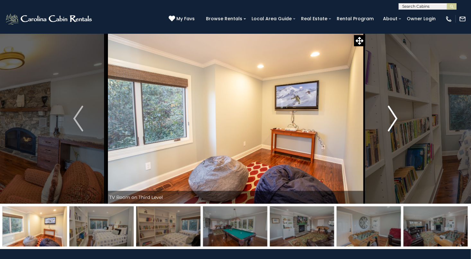
click at [395, 118] on img "Next" at bounding box center [393, 119] width 10 height 26
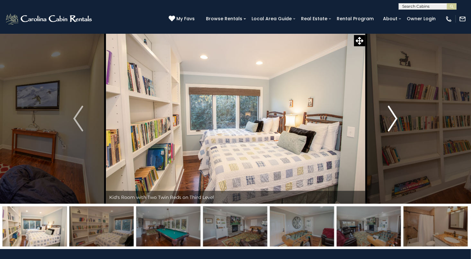
click at [395, 118] on img "Next" at bounding box center [393, 119] width 10 height 26
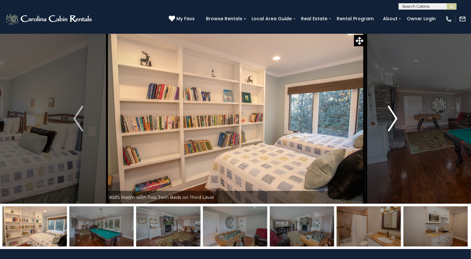
click at [395, 118] on img "Next" at bounding box center [393, 119] width 10 height 26
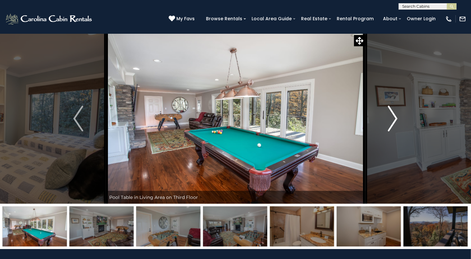
click at [395, 118] on img "Next" at bounding box center [393, 119] width 10 height 26
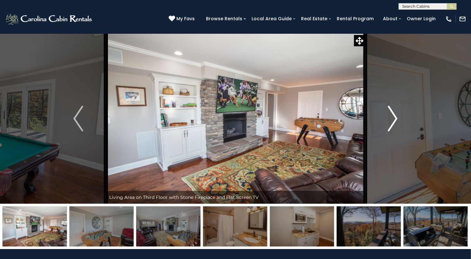
click at [395, 118] on img "Next" at bounding box center [393, 119] width 10 height 26
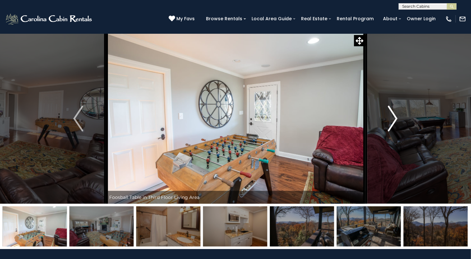
click at [395, 118] on img "Next" at bounding box center [393, 119] width 10 height 26
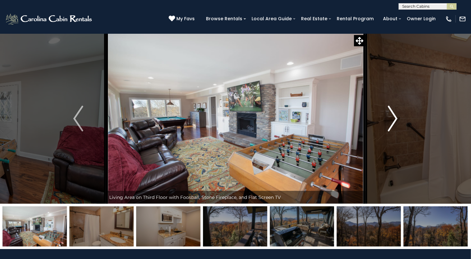
click at [395, 118] on img "Next" at bounding box center [393, 119] width 10 height 26
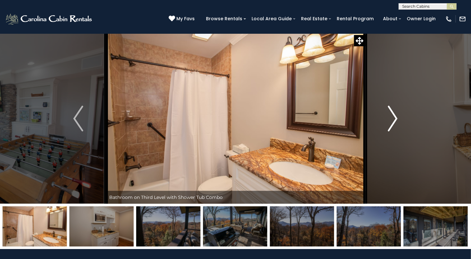
click at [395, 118] on img "Next" at bounding box center [393, 119] width 10 height 26
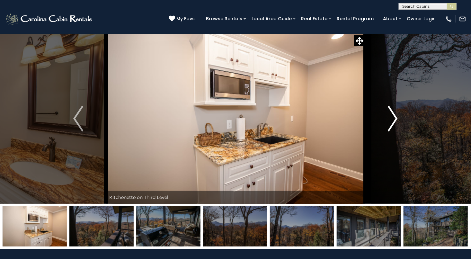
click at [395, 118] on img "Next" at bounding box center [393, 119] width 10 height 26
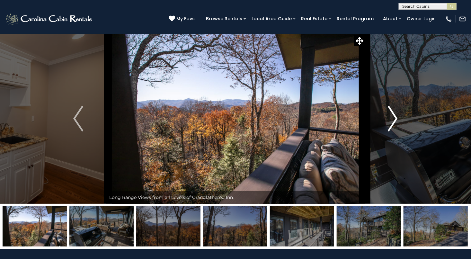
click at [395, 118] on img "Next" at bounding box center [393, 119] width 10 height 26
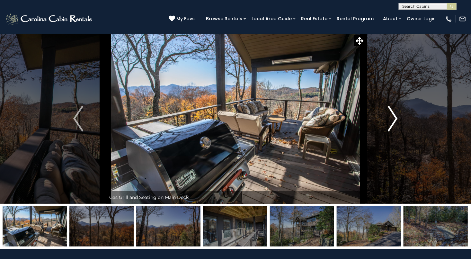
click at [395, 118] on img "Next" at bounding box center [393, 119] width 10 height 26
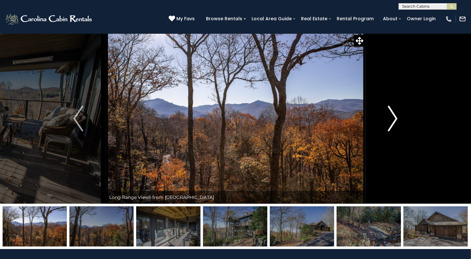
click at [395, 118] on img "Next" at bounding box center [393, 119] width 10 height 26
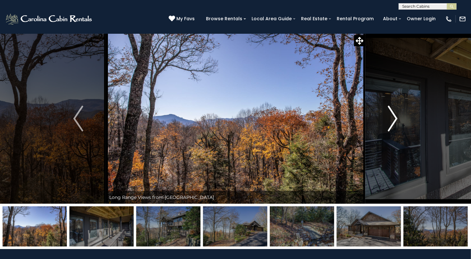
click at [395, 118] on img "Next" at bounding box center [393, 119] width 10 height 26
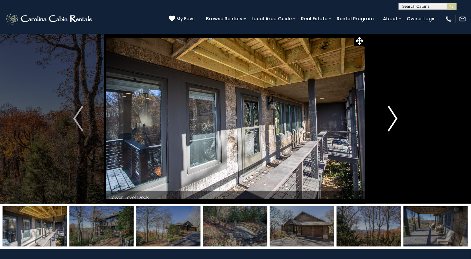
click at [395, 118] on img "Next" at bounding box center [393, 119] width 10 height 26
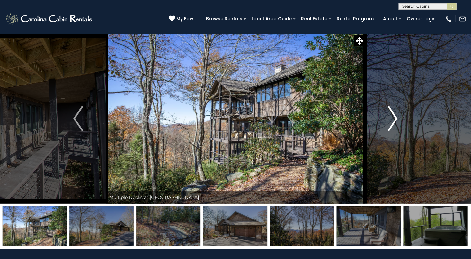
click at [395, 118] on img "Next" at bounding box center [393, 119] width 10 height 26
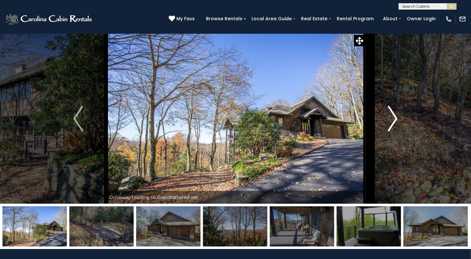
click at [395, 118] on img "Next" at bounding box center [393, 119] width 10 height 26
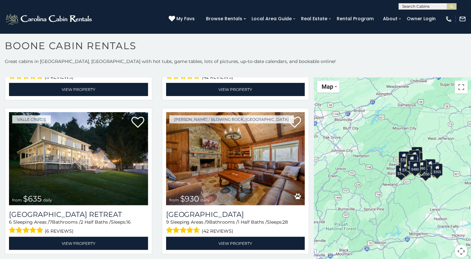
scroll to position [455, 0]
